Goal: Transaction & Acquisition: Purchase product/service

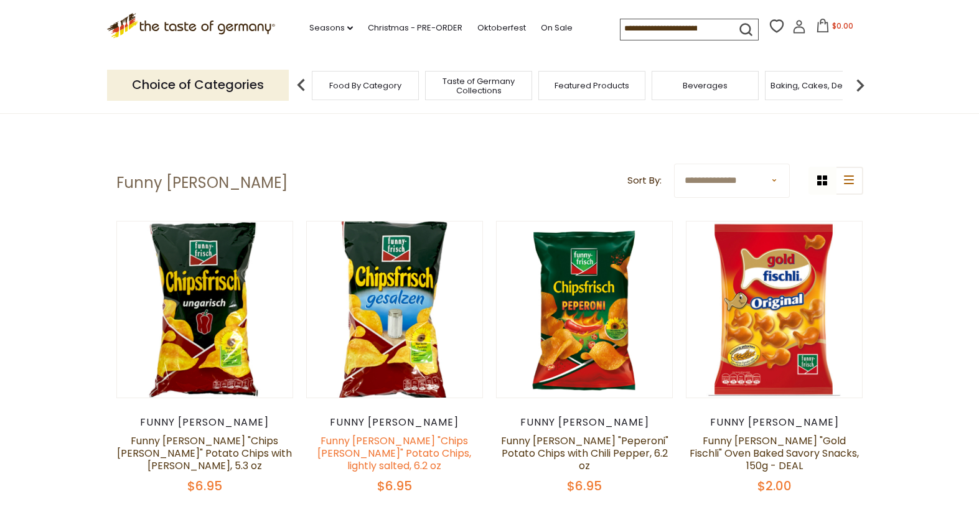
click at [389, 443] on link "Funny [PERSON_NAME] "Chips [PERSON_NAME]" Potato Chips, lightly salted, 6.2 oz" at bounding box center [394, 453] width 154 height 39
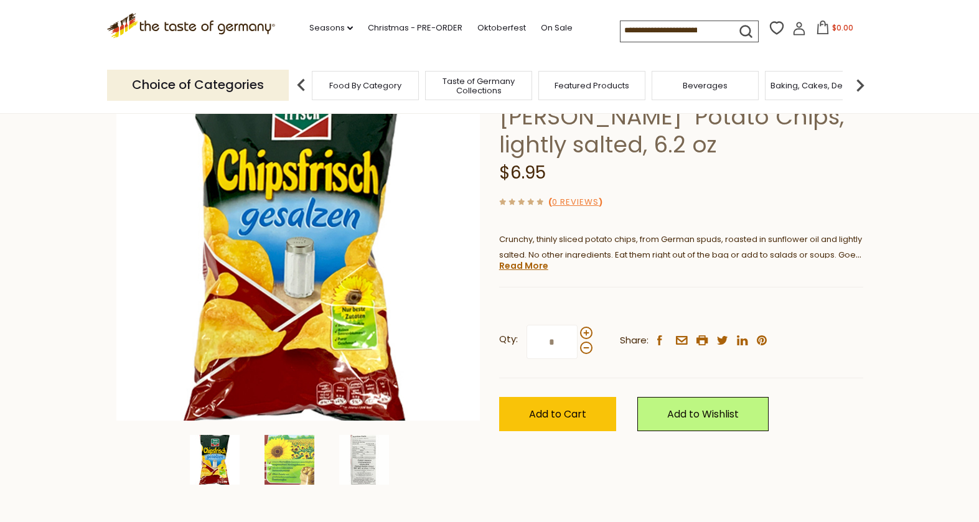
scroll to position [237, 0]
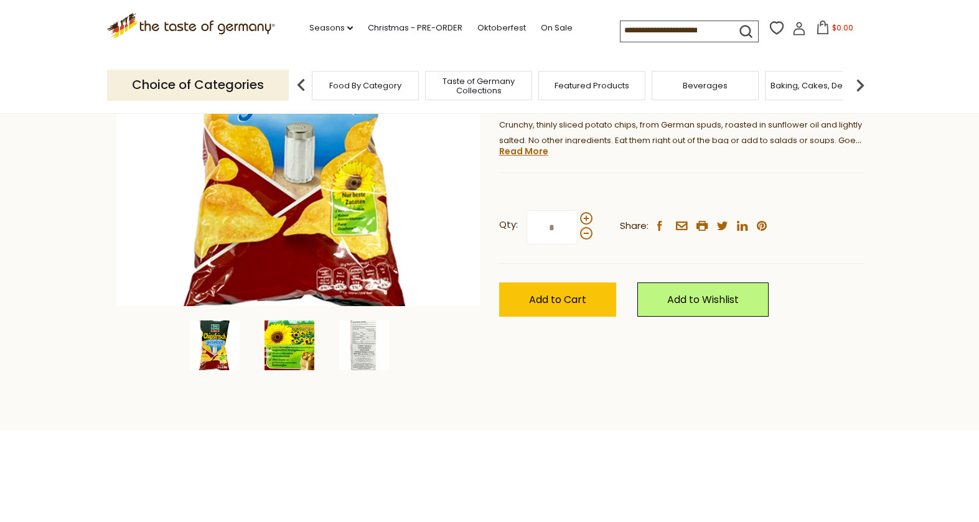
click at [291, 343] on img at bounding box center [289, 345] width 50 height 50
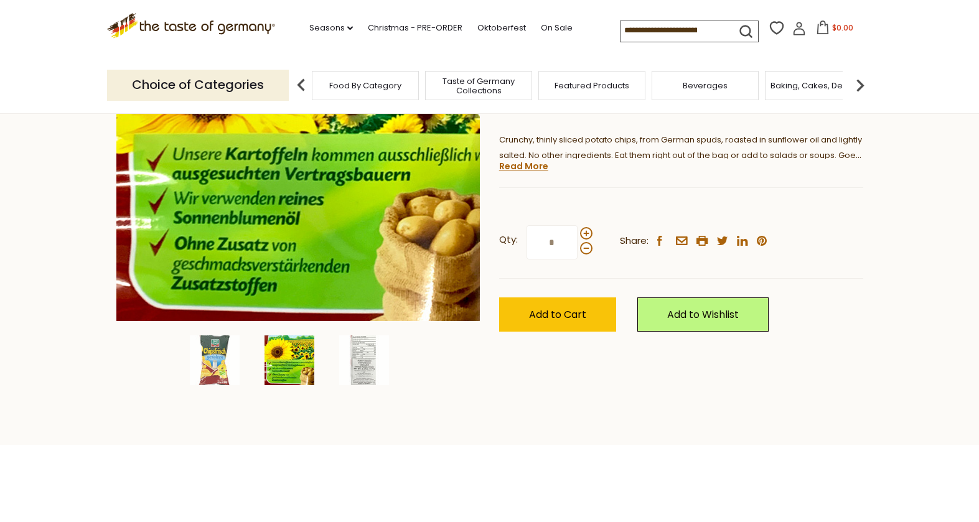
scroll to position [234, 0]
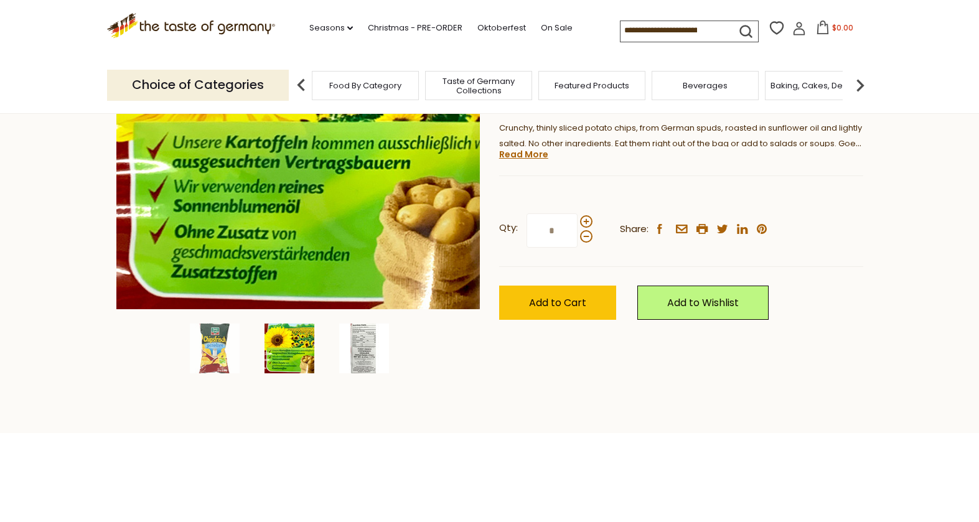
click at [364, 350] on img at bounding box center [364, 349] width 50 height 50
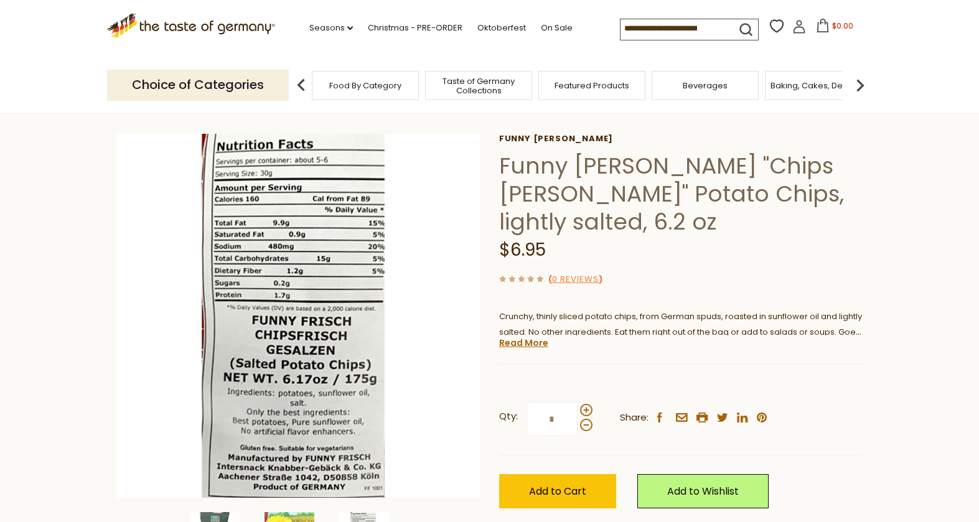
scroll to position [0, 0]
